Goal: Use online tool/utility: Utilize a website feature to perform a specific function

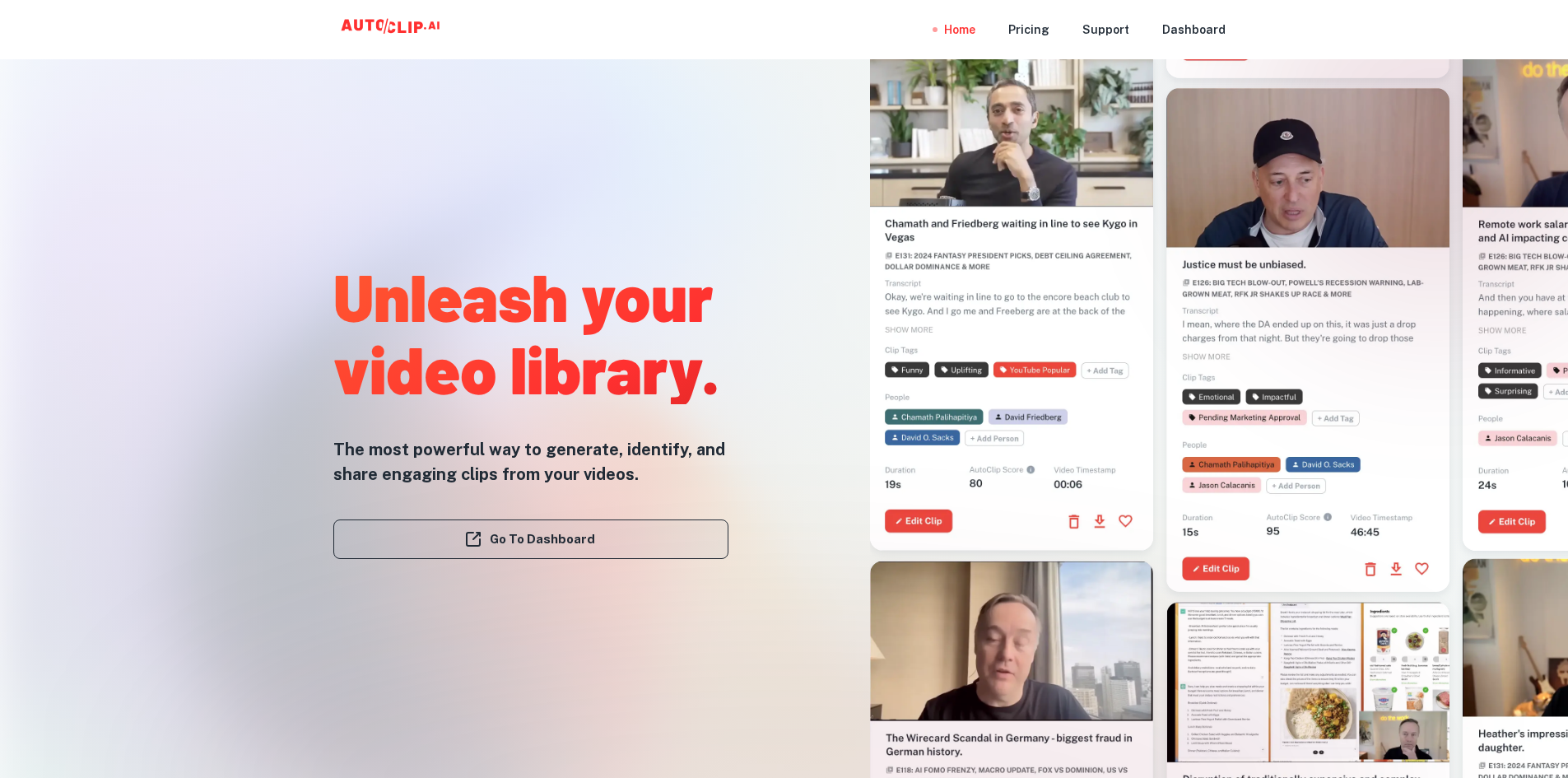
click at [524, 539] on link "Go To Dashboard" at bounding box center [531, 539] width 395 height 40
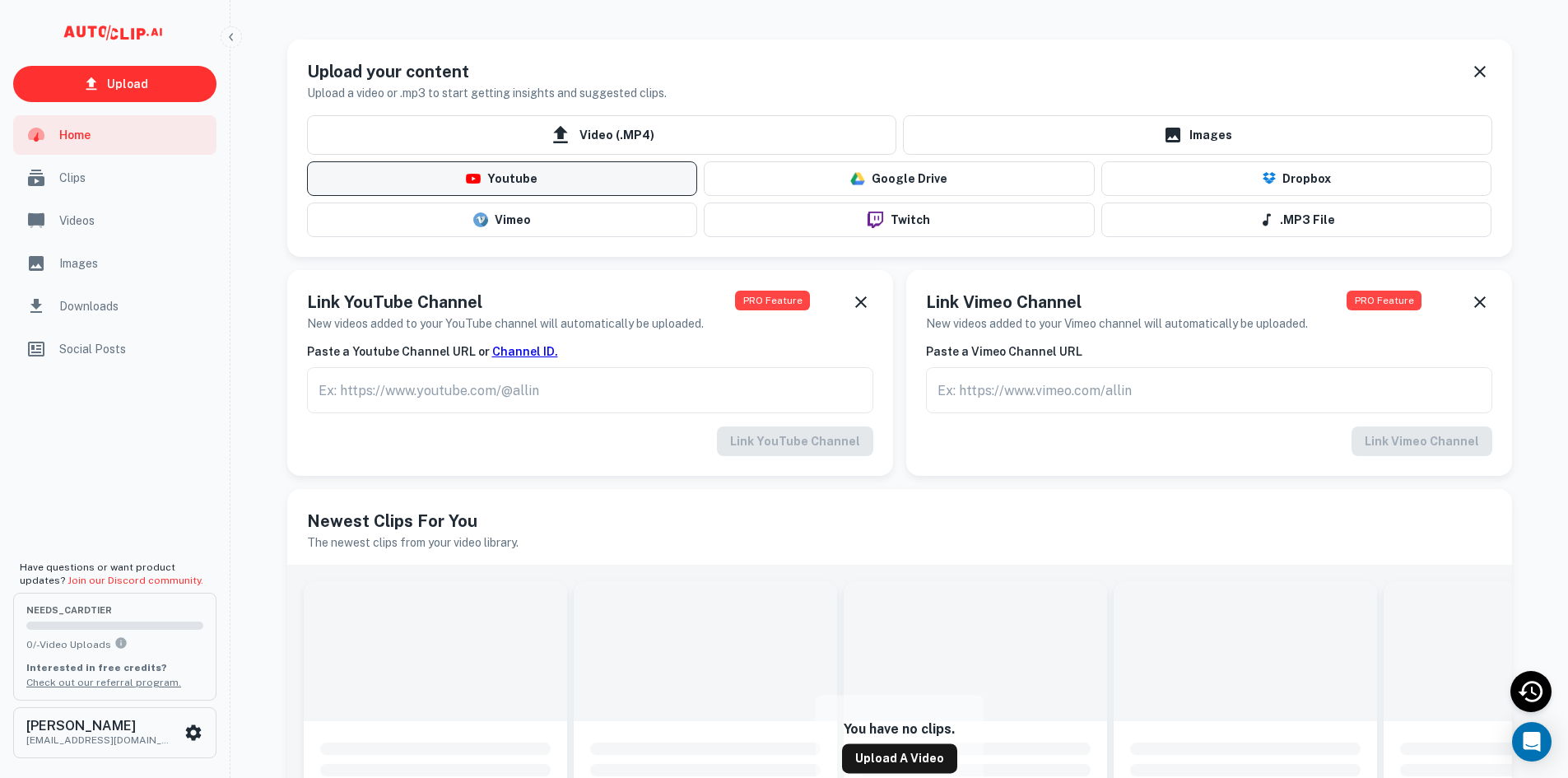
click at [562, 174] on button "Youtube" at bounding box center [502, 178] width 391 height 34
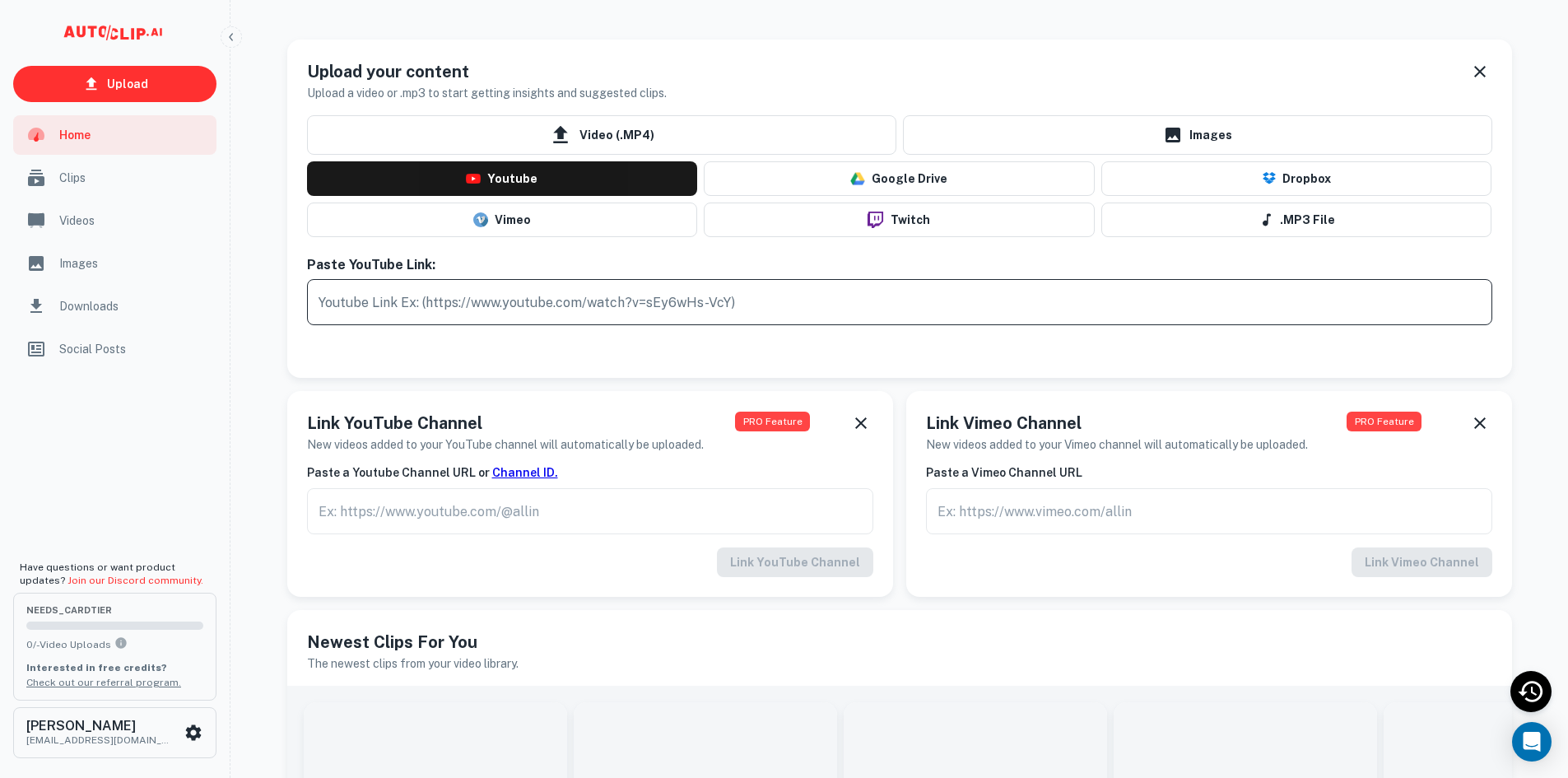
click at [518, 305] on input "text" at bounding box center [900, 302] width 1186 height 46
click at [503, 312] on input "text" at bounding box center [900, 302] width 1186 height 46
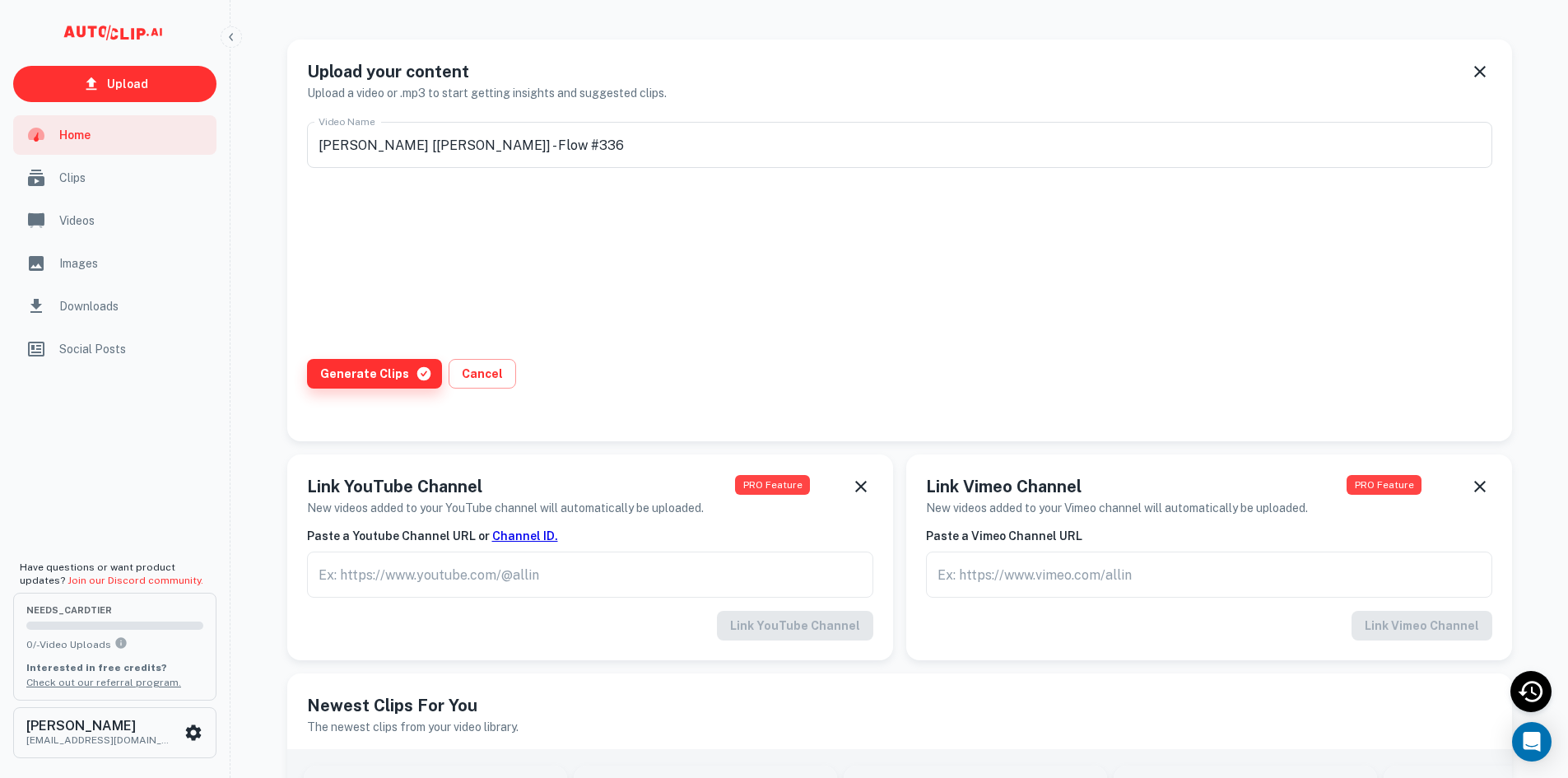
click at [379, 384] on button "Generate Clips" at bounding box center [374, 374] width 135 height 30
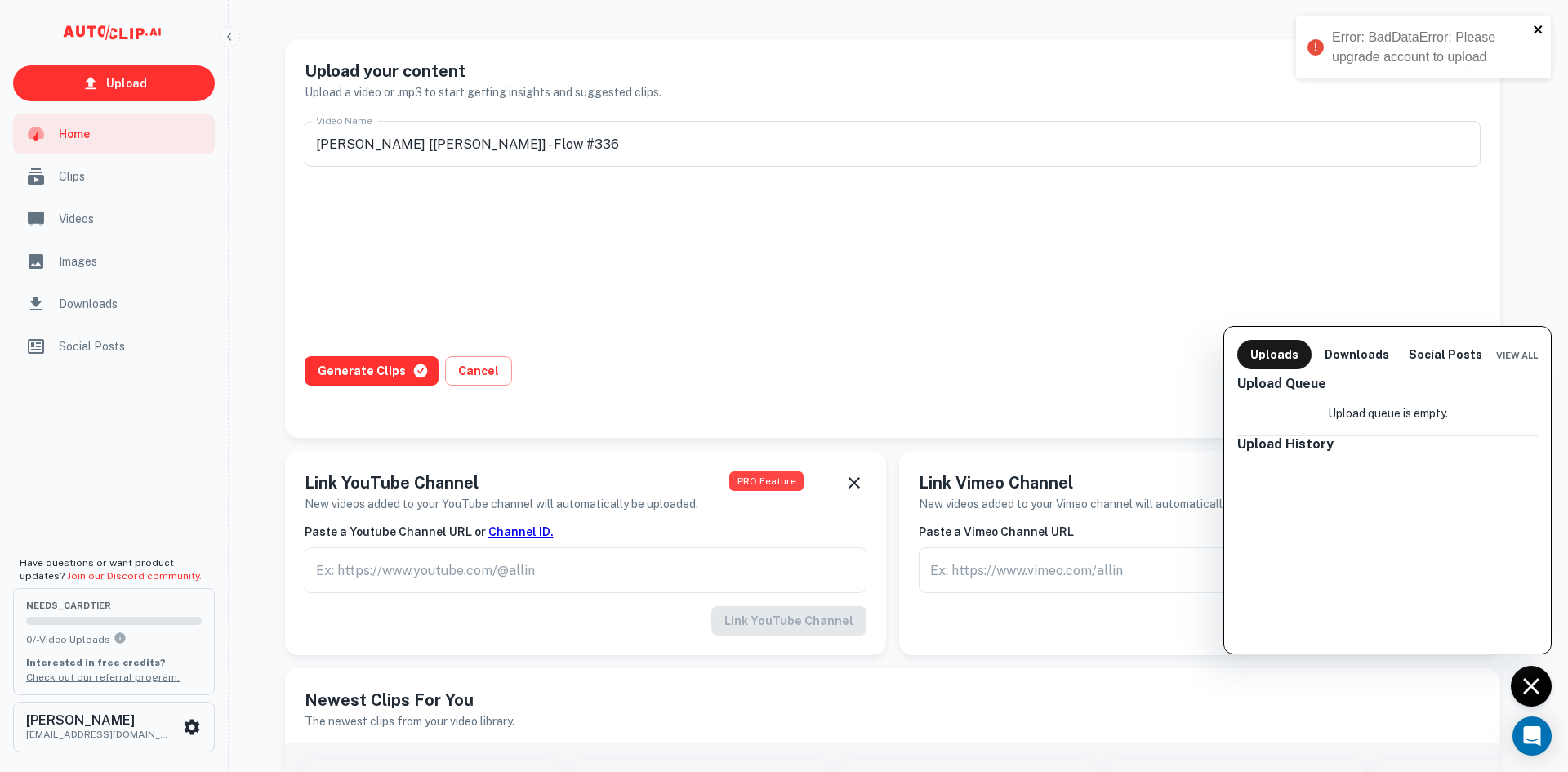
click at [1541, 30] on icon "close" at bounding box center [1539, 30] width 11 height 13
click at [363, 362] on div at bounding box center [784, 386] width 1568 height 772
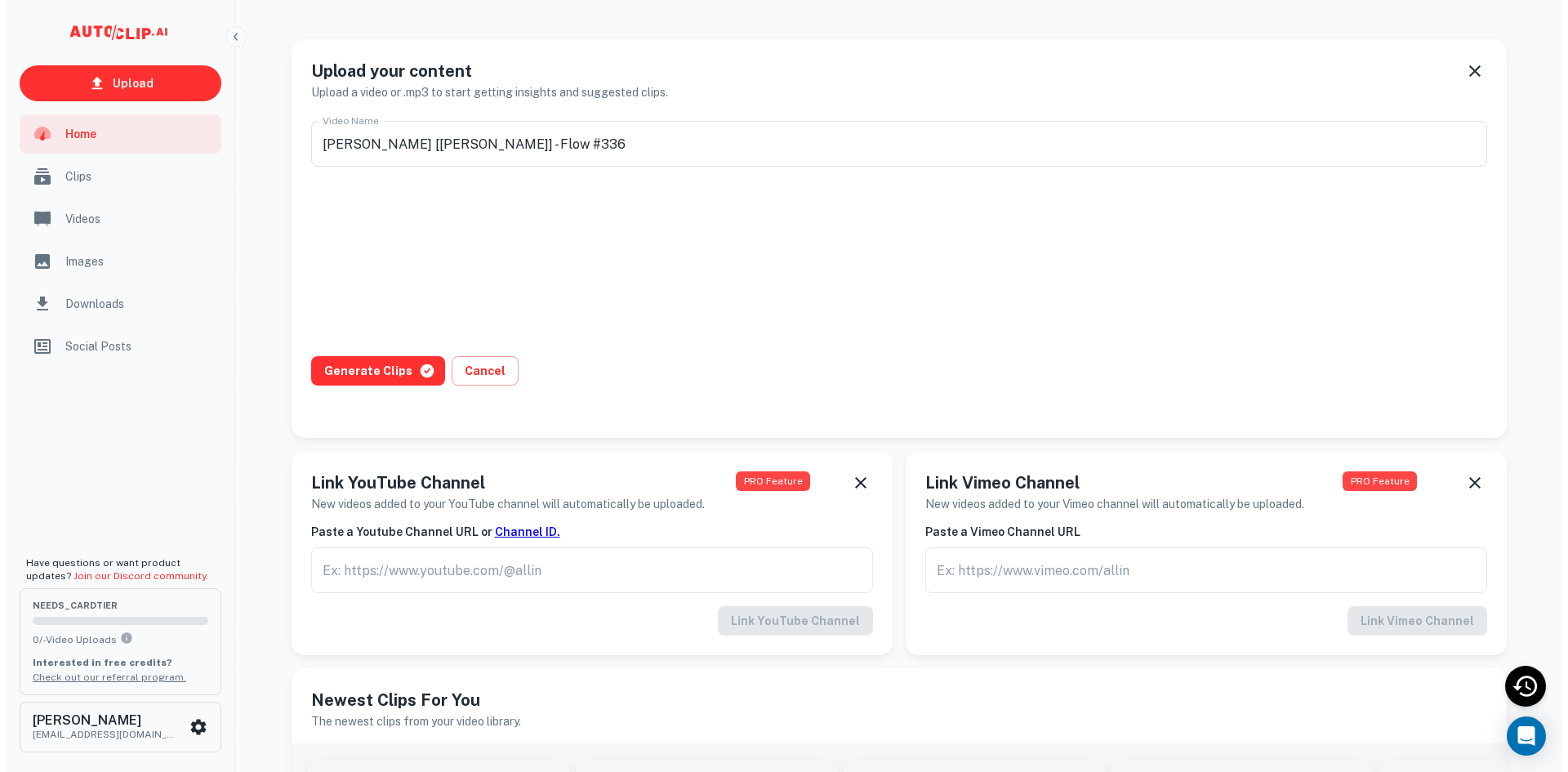
scroll to position [1, 0]
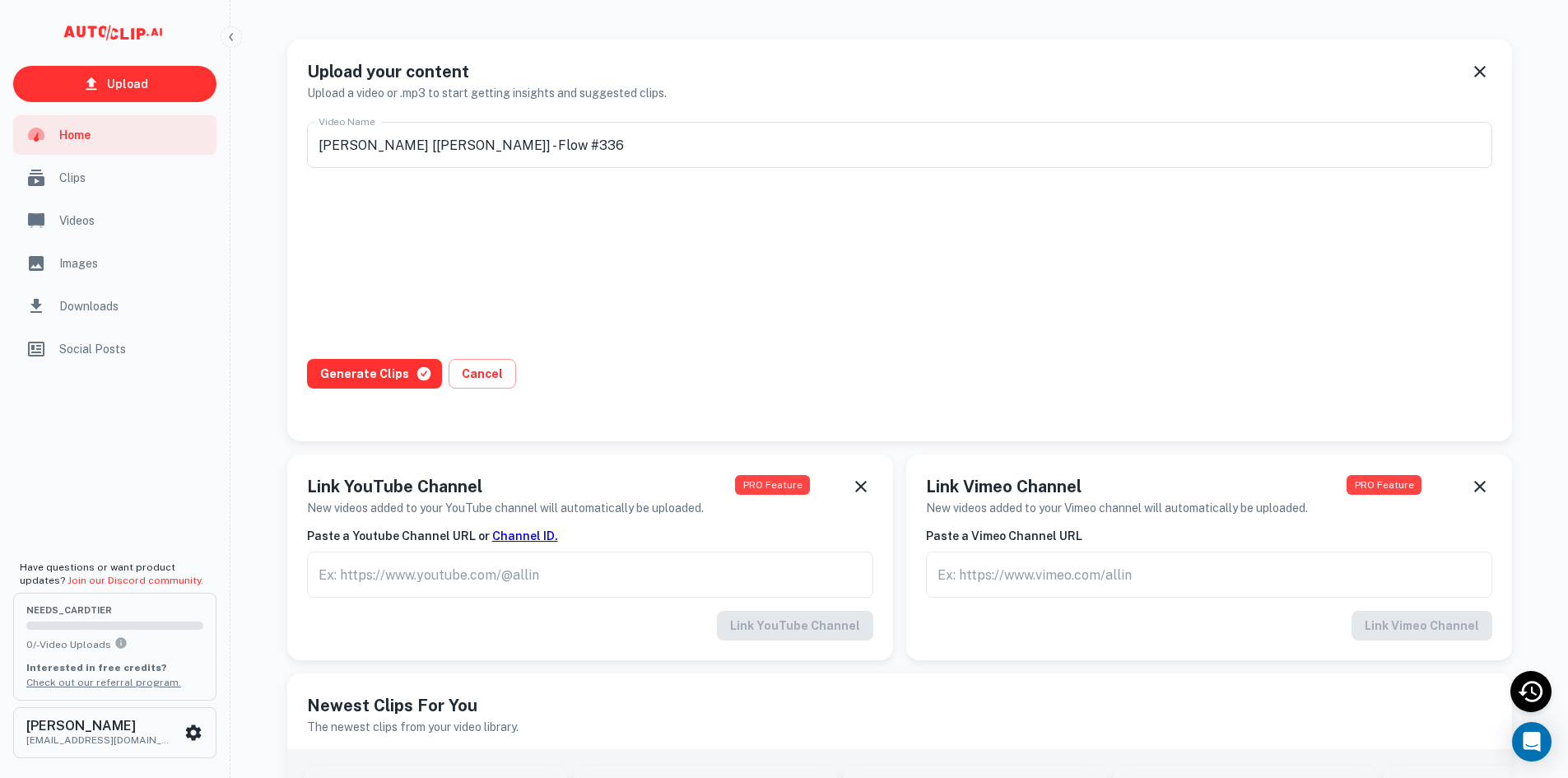
click at [371, 384] on div "Uploads Downloads Social Posts View All Upload Queue Upload queue is empty. Upl…" at bounding box center [784, 363] width 1568 height 831
click at [380, 385] on button "Generate Clips" at bounding box center [374, 374] width 135 height 30
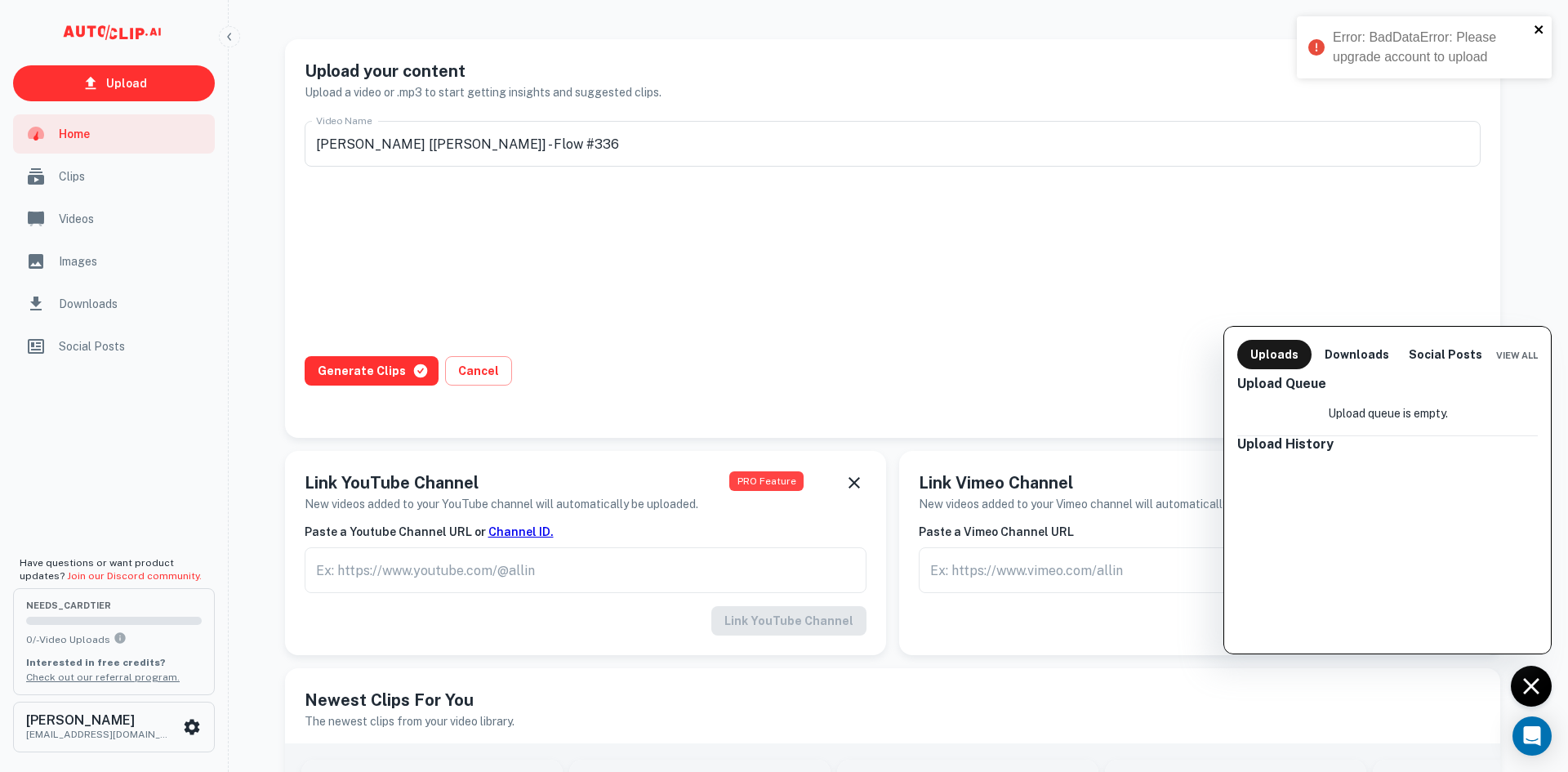
click at [1538, 28] on icon "close" at bounding box center [1538, 29] width 8 height 8
click at [1276, 361] on button "Uploads" at bounding box center [1274, 354] width 75 height 30
click at [414, 264] on div at bounding box center [784, 386] width 1568 height 772
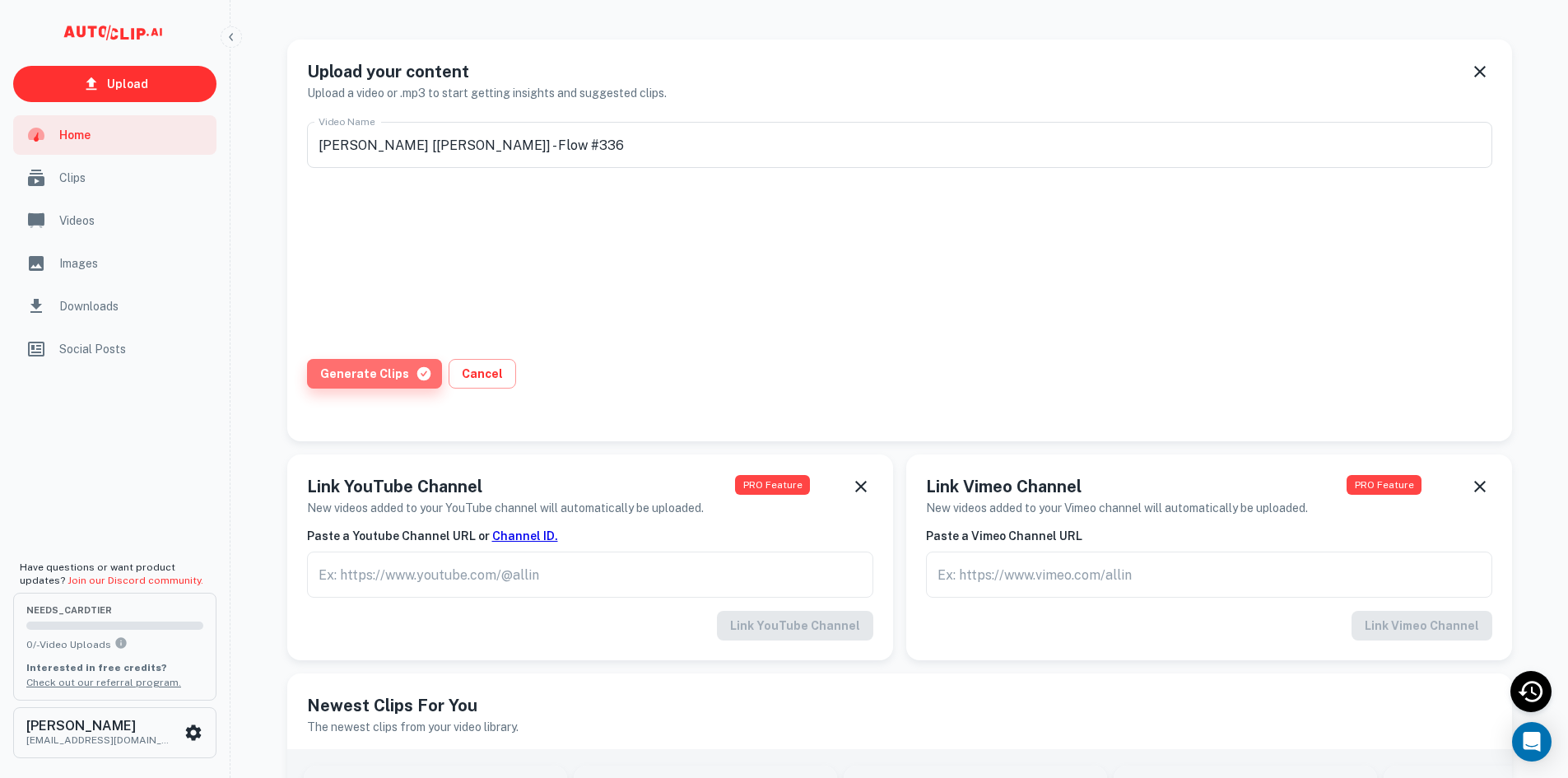
click at [406, 378] on button "Generate Clips" at bounding box center [374, 374] width 135 height 30
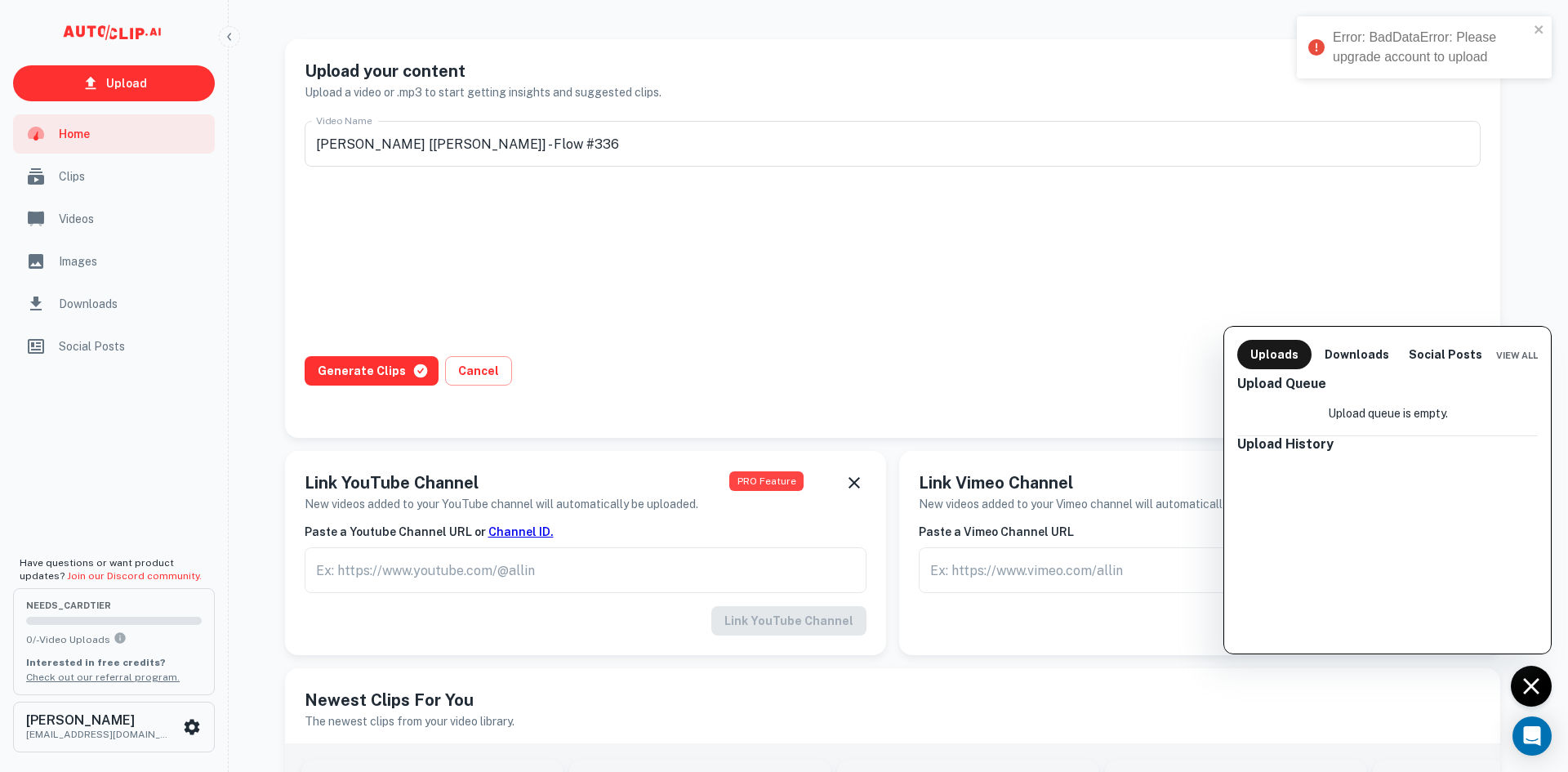
click at [1397, 55] on div "Error: BadDataError: Please upgrade account to upload" at bounding box center [1431, 47] width 196 height 40
click at [1399, 53] on div "Error: BadDataError: Please upgrade account to upload" at bounding box center [1431, 47] width 196 height 40
click at [1342, 420] on p "Upload queue is empty." at bounding box center [1387, 412] width 120 height 18
click at [1350, 357] on button "Downloads" at bounding box center [1357, 354] width 77 height 30
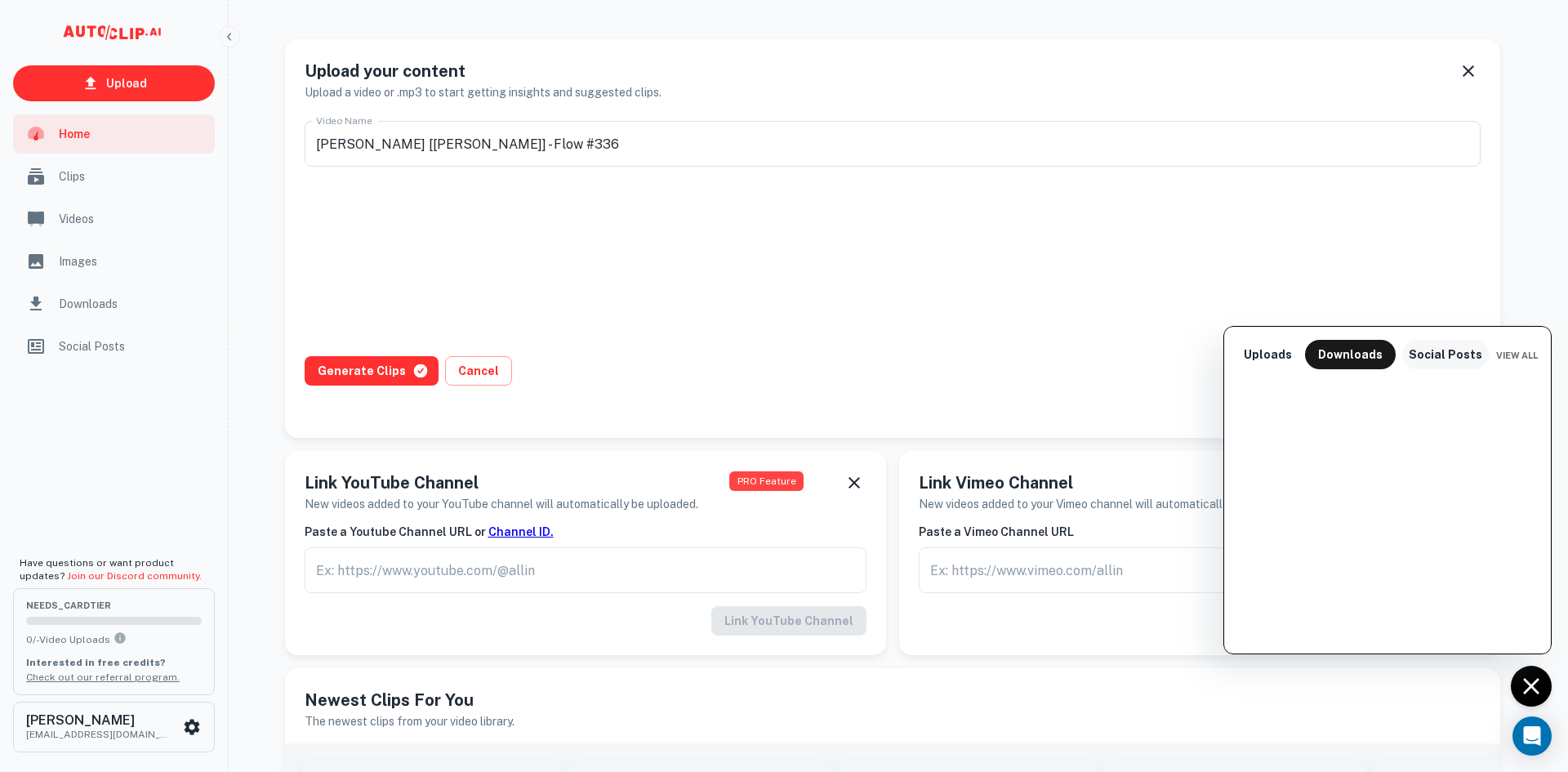
click at [1420, 361] on button "Social Posts" at bounding box center [1445, 354] width 87 height 30
click at [1502, 352] on span "View All" at bounding box center [1516, 355] width 41 height 10
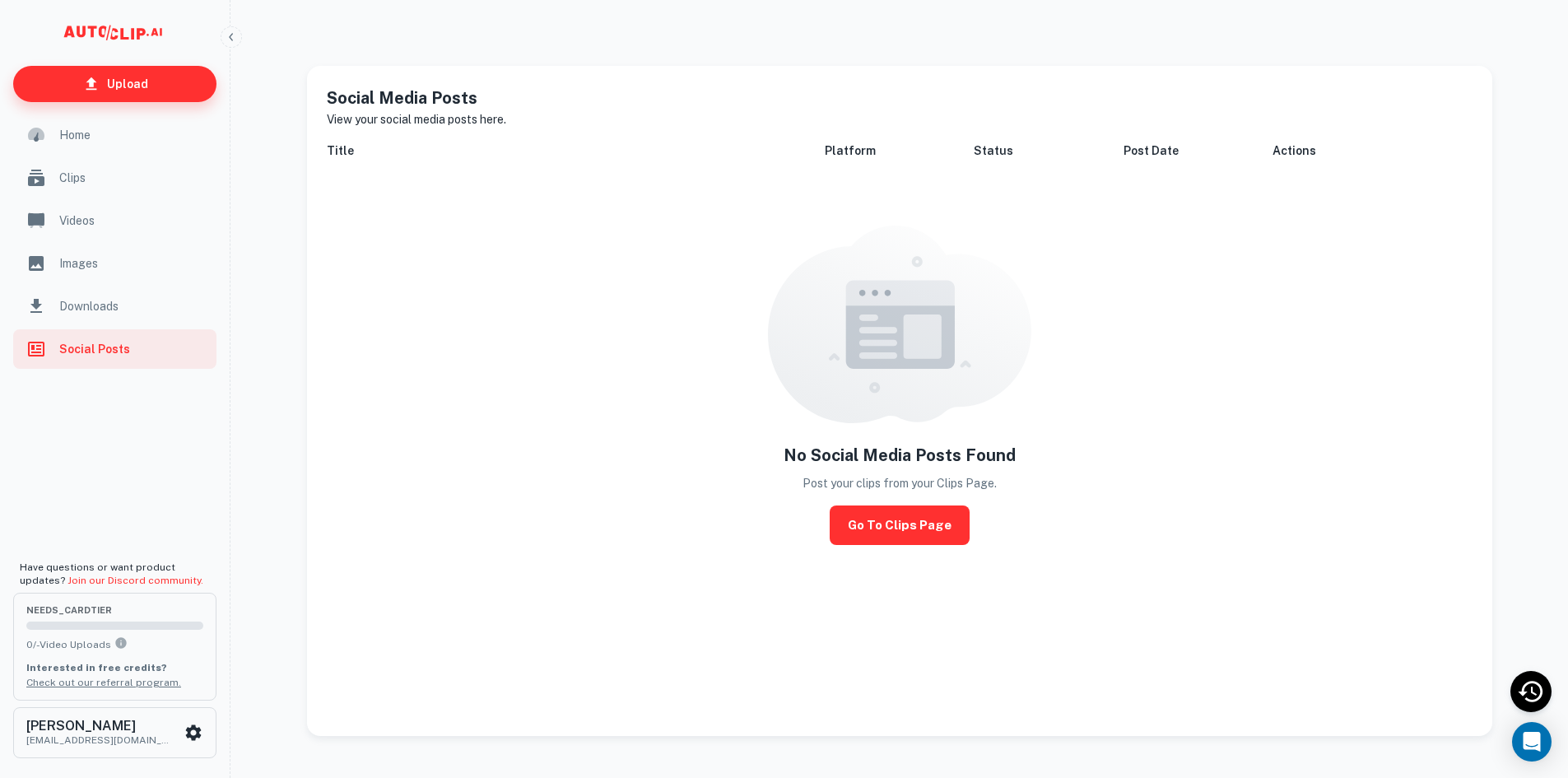
click at [85, 98] on link "Upload" at bounding box center [114, 84] width 204 height 36
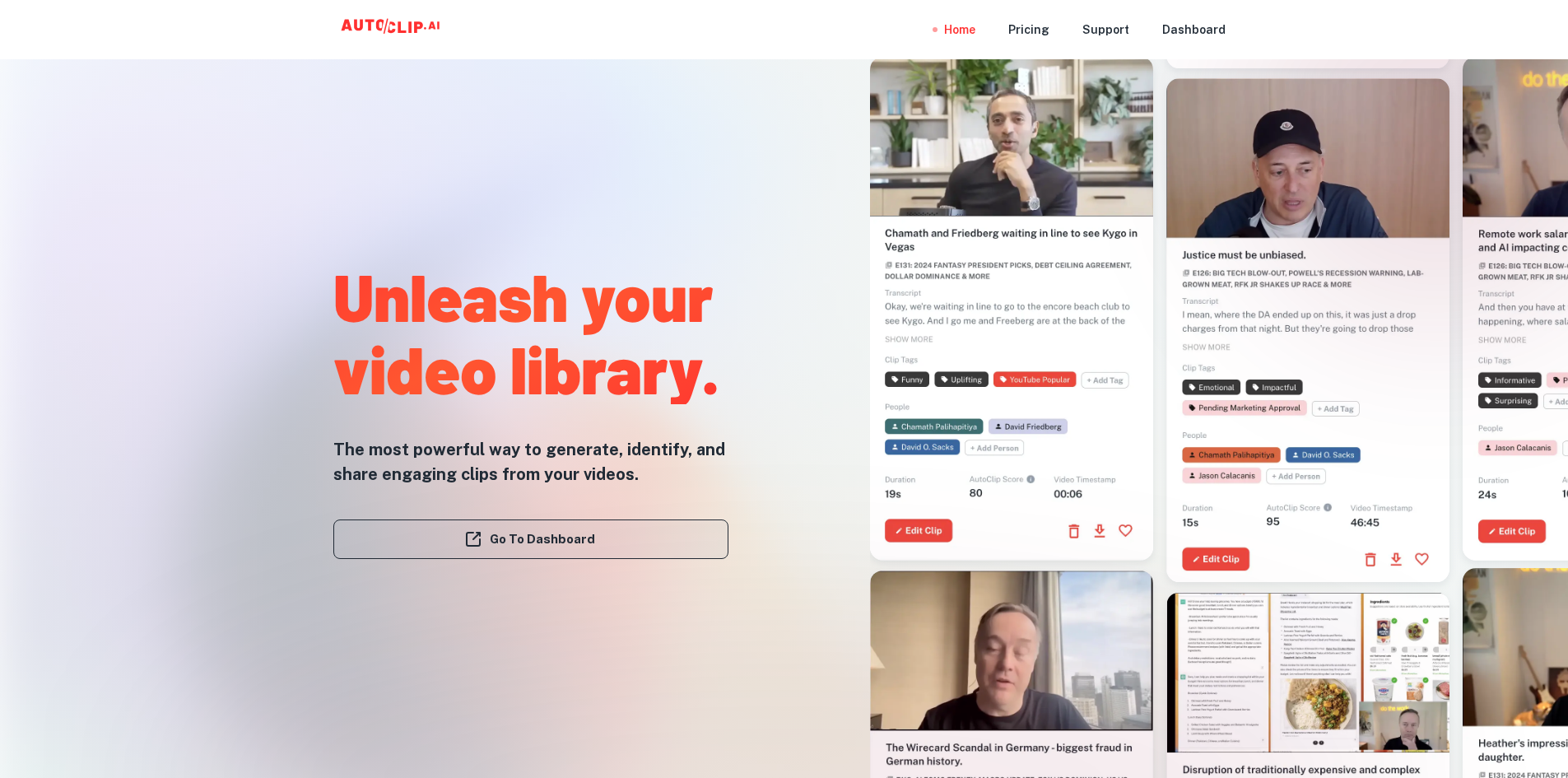
click at [624, 544] on link "Go To Dashboard" at bounding box center [531, 539] width 395 height 40
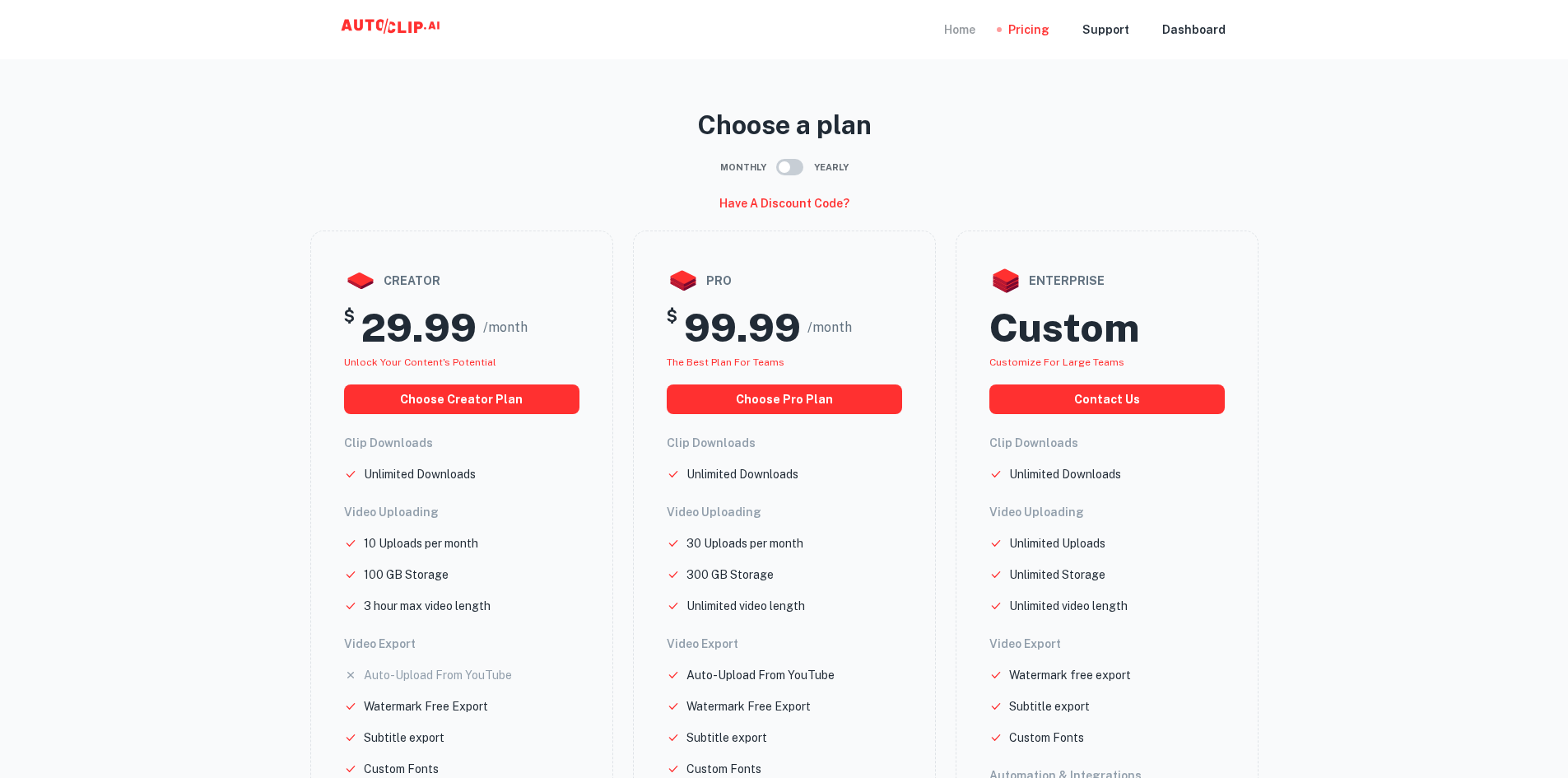
click at [963, 37] on div "Home" at bounding box center [960, 30] width 32 height 59
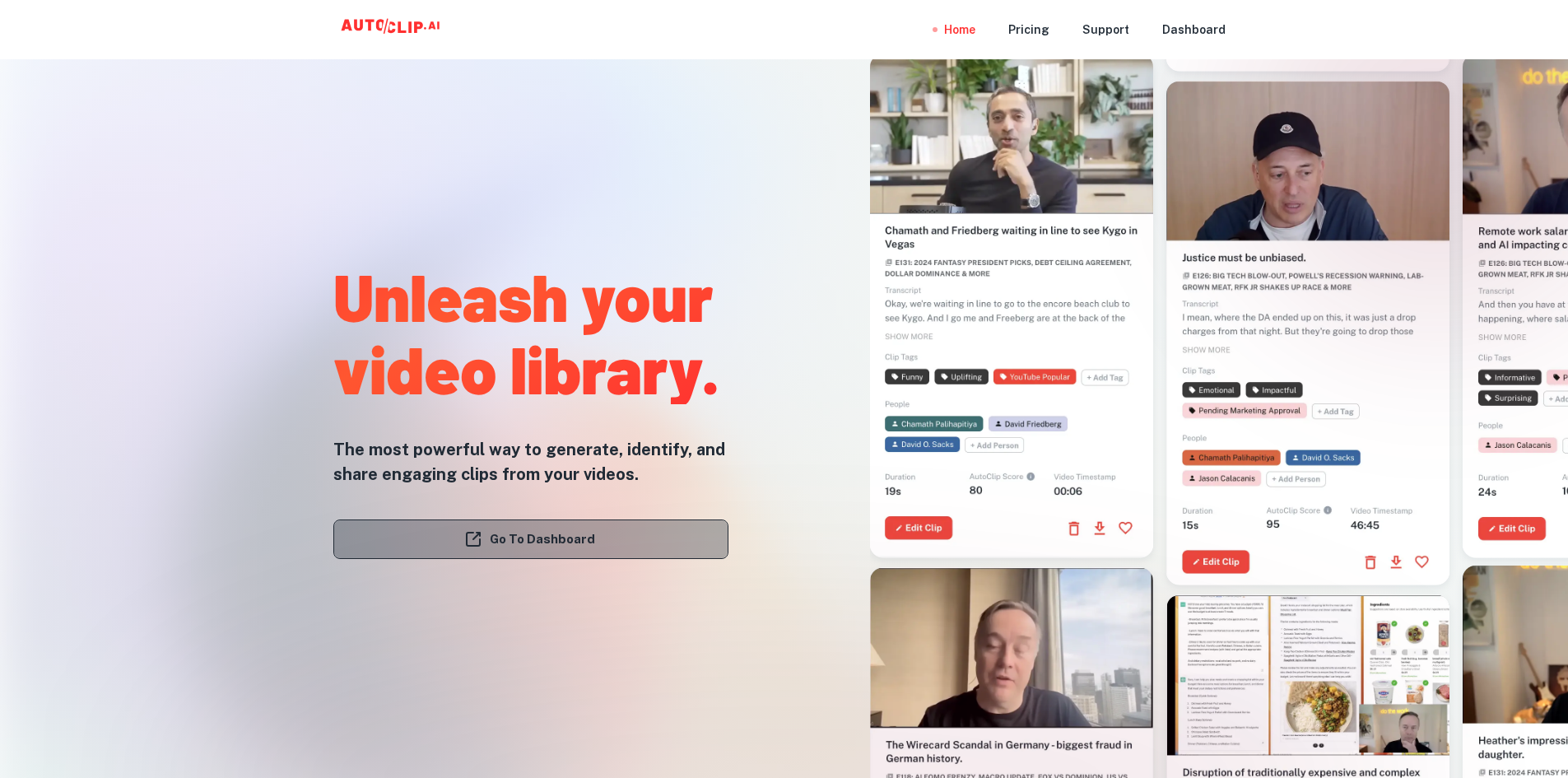
click at [482, 530] on icon at bounding box center [473, 539] width 20 height 20
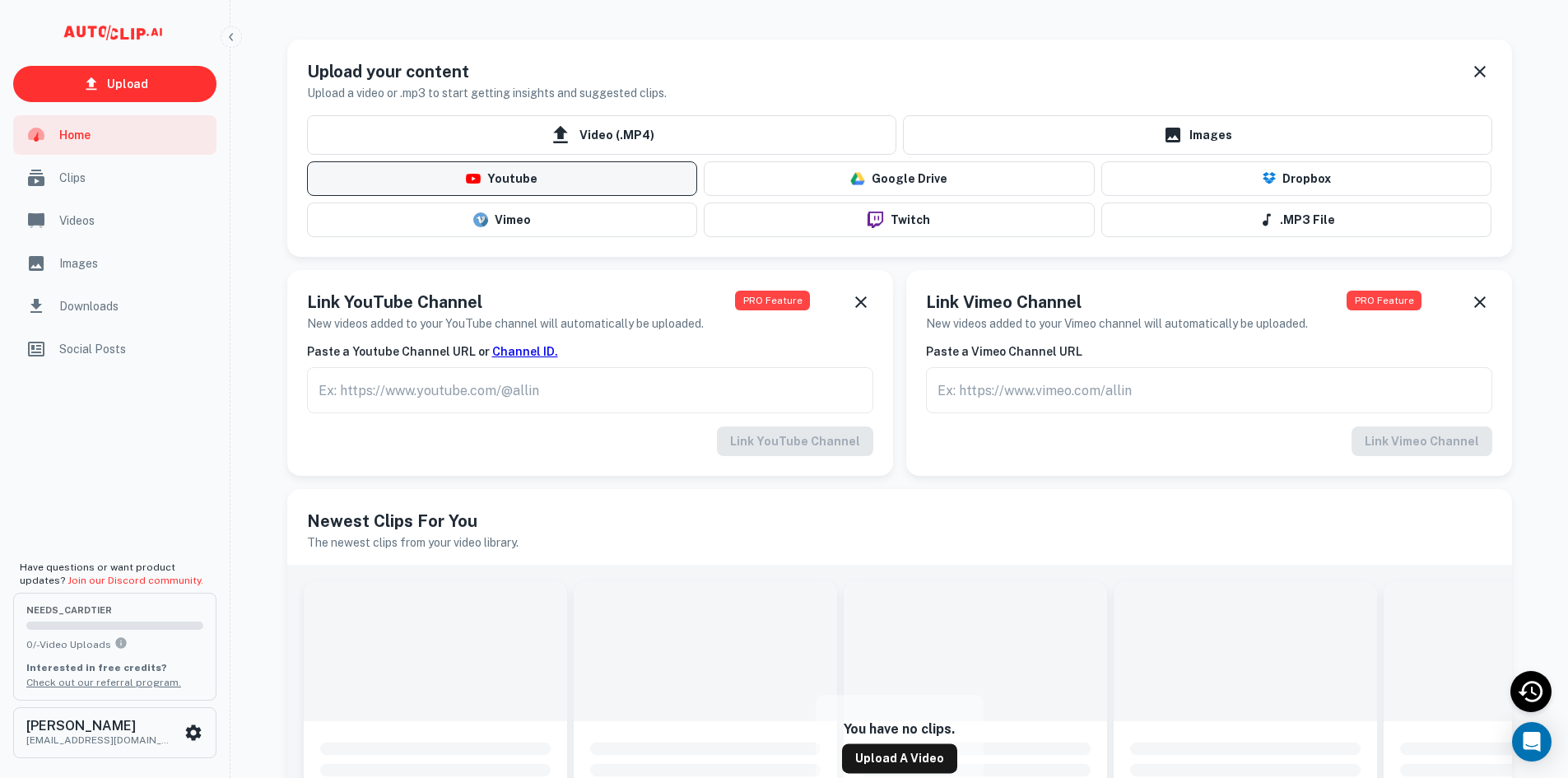
click at [503, 184] on button "Youtube" at bounding box center [502, 178] width 391 height 34
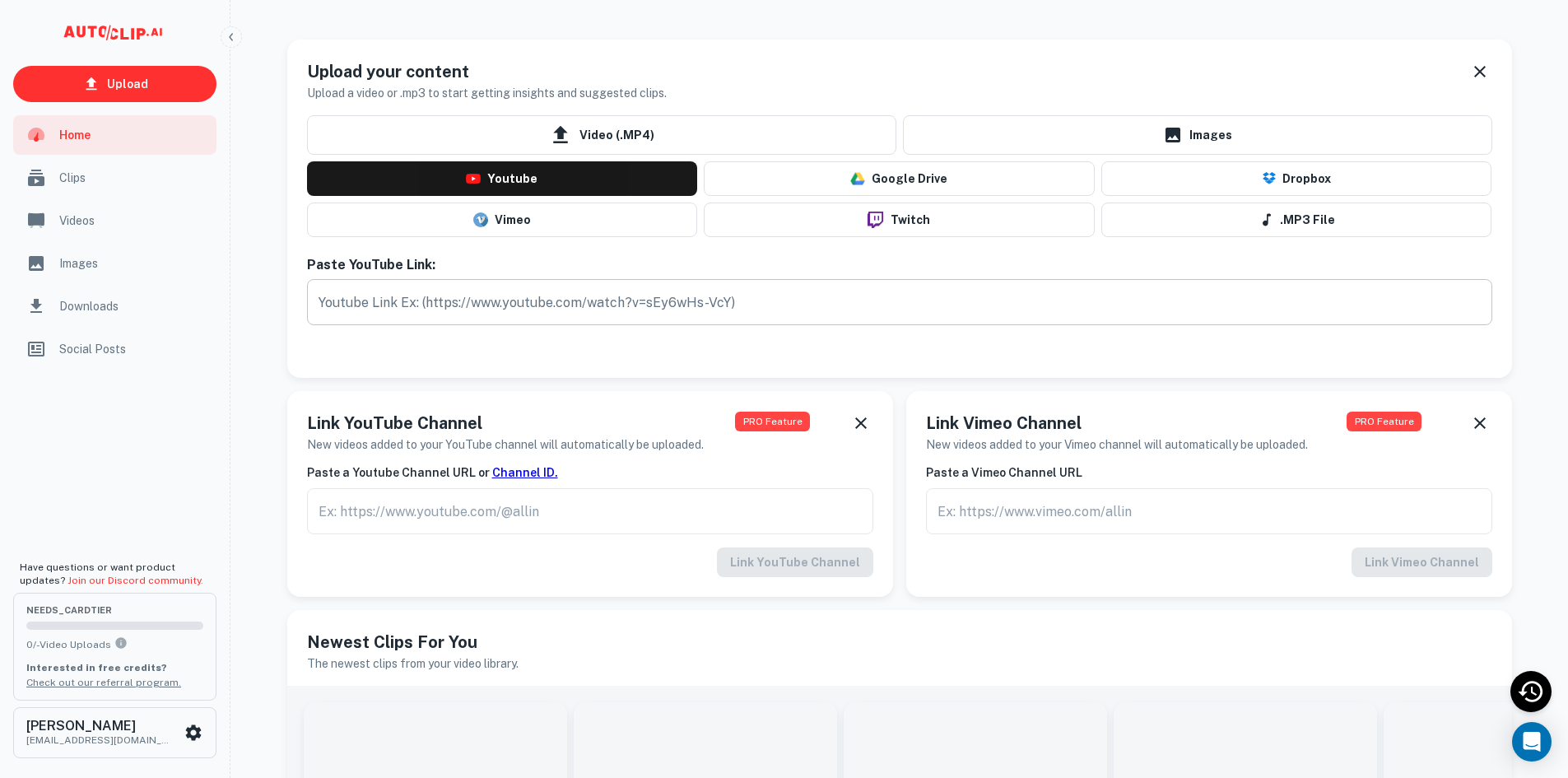
click at [521, 307] on input "text" at bounding box center [900, 302] width 1186 height 46
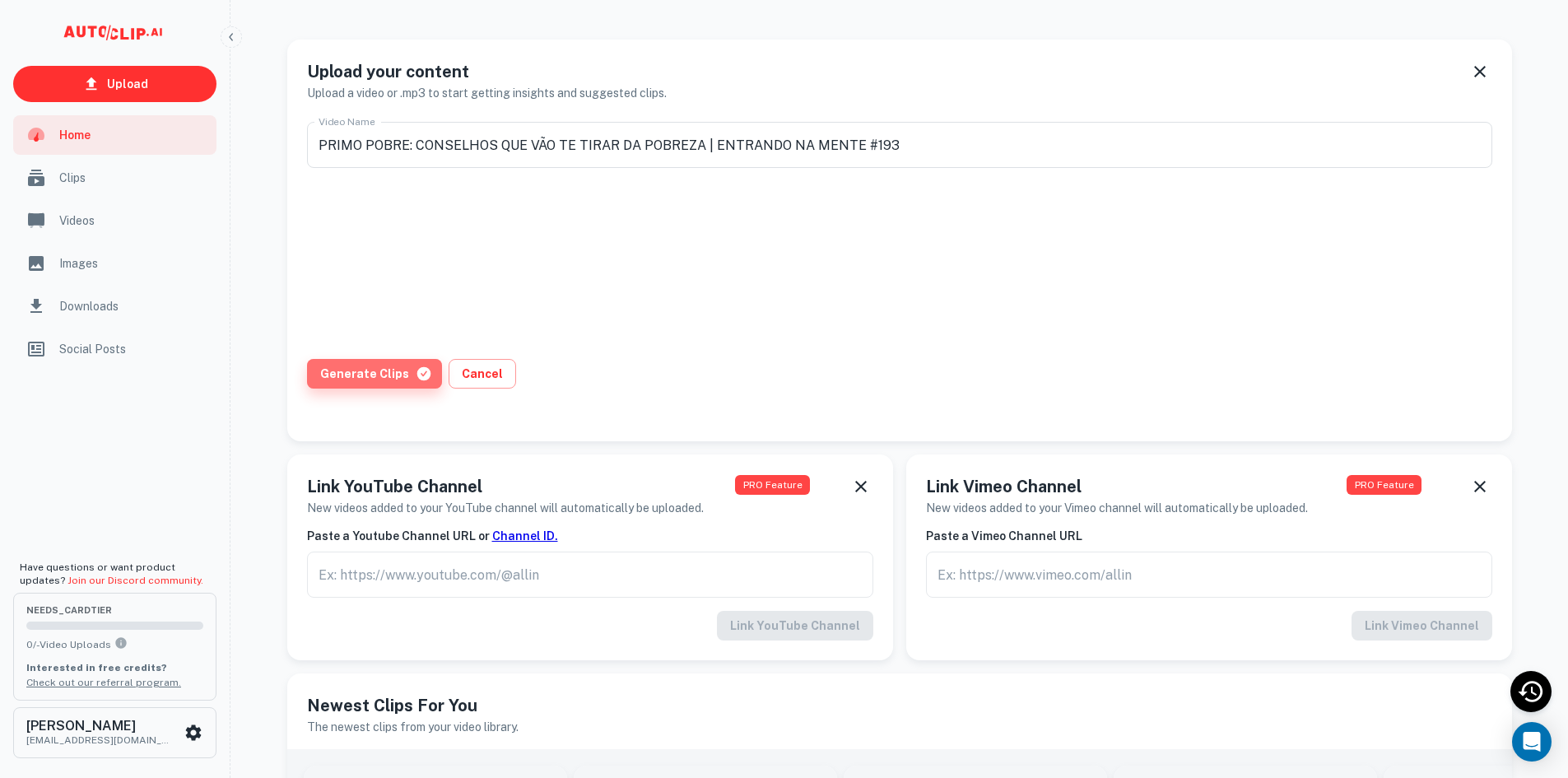
click at [383, 366] on button "Generate Clips" at bounding box center [374, 374] width 135 height 30
